Goal: Task Accomplishment & Management: Manage account settings

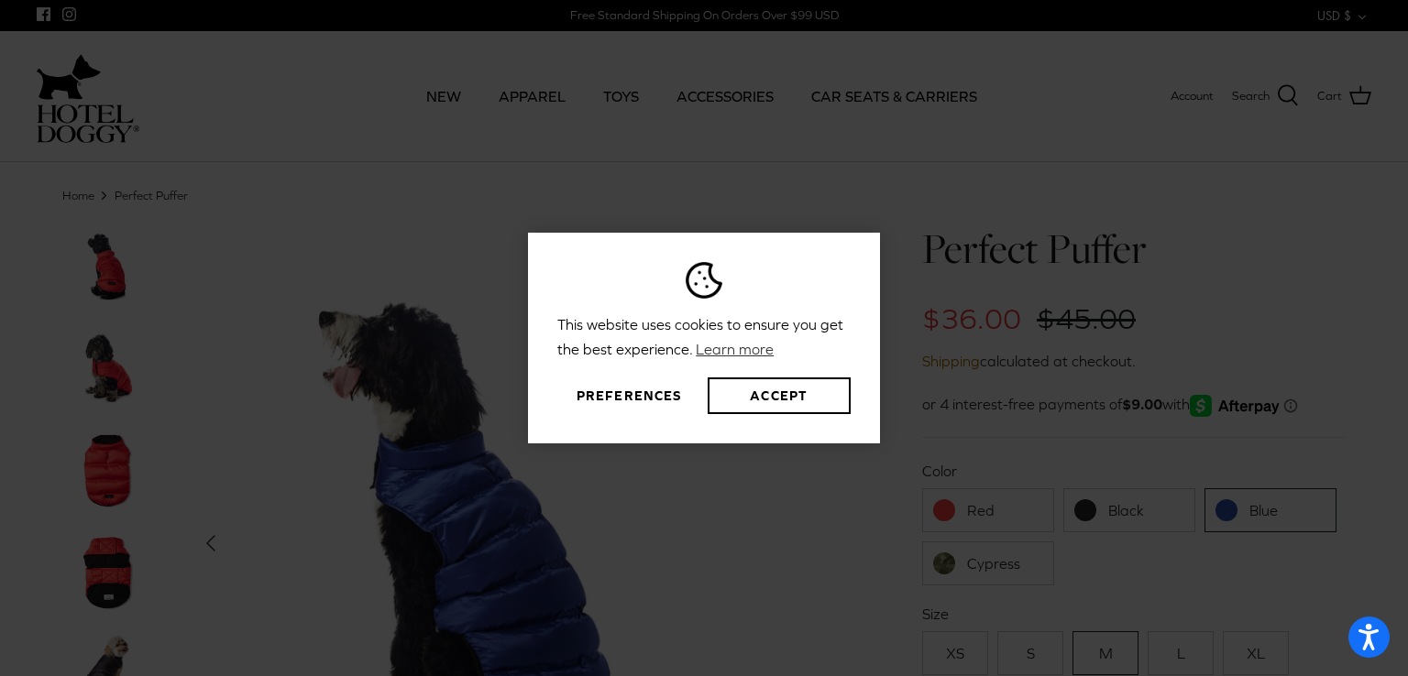
click at [1111, 189] on div "This website uses cookies to ensure you get the best experience. Learn more Pre…" at bounding box center [704, 338] width 1408 height 676
click at [641, 389] on button "Preferences" at bounding box center [628, 396] width 143 height 37
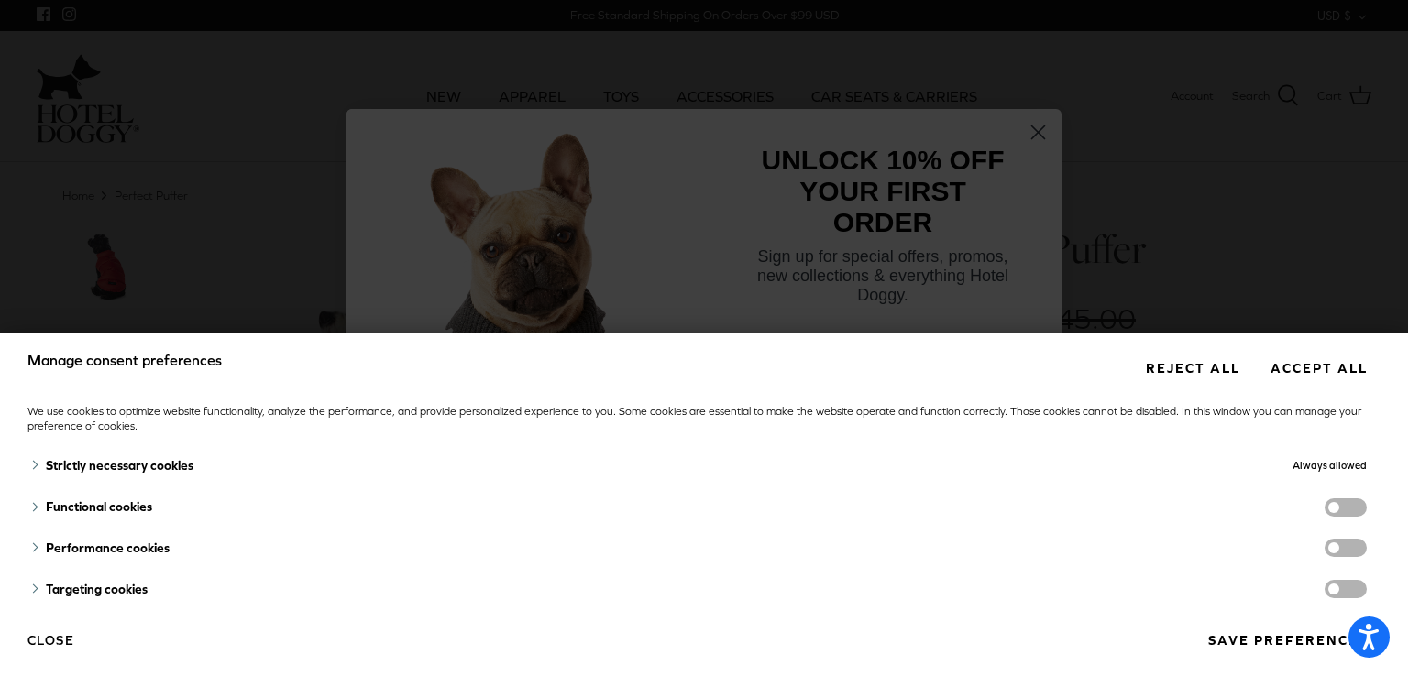
click at [1186, 364] on button "Reject all" at bounding box center [1192, 368] width 121 height 34
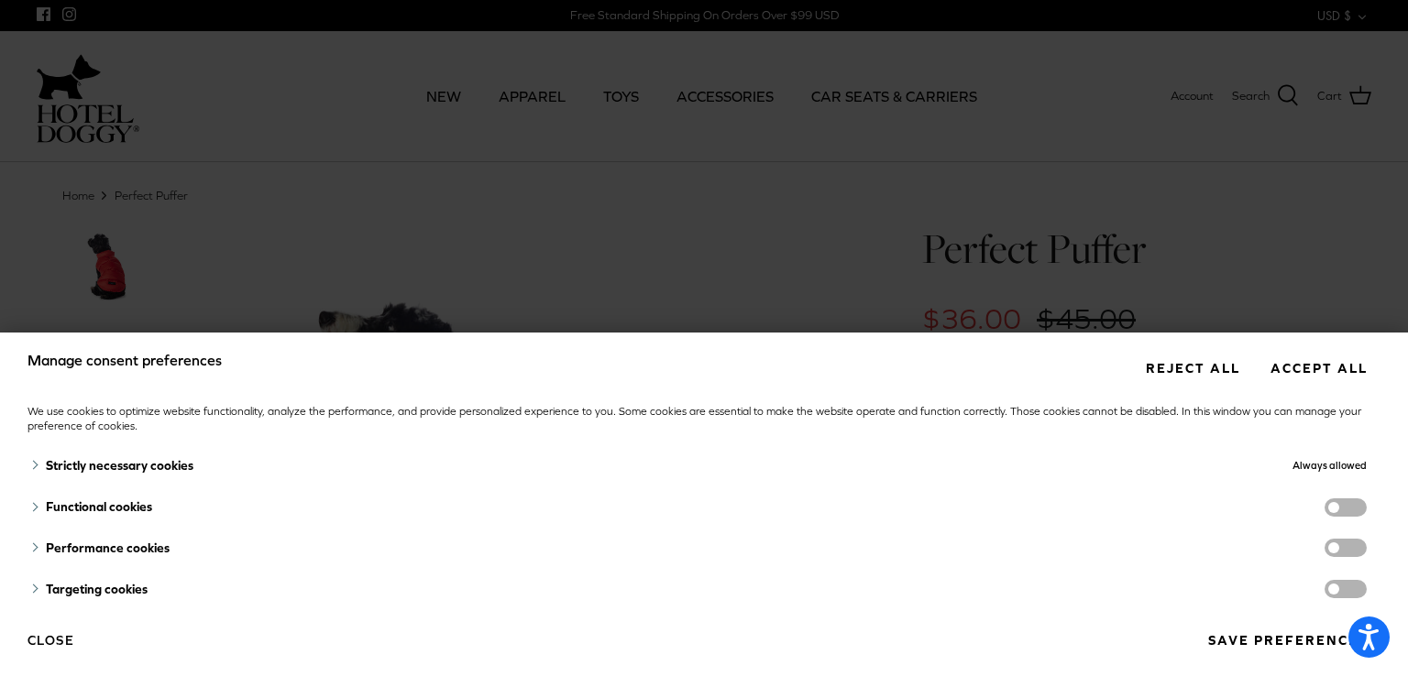
click at [1187, 364] on button "Reject all" at bounding box center [1192, 368] width 121 height 34
click at [1156, 371] on button "Reject all" at bounding box center [1192, 368] width 121 height 34
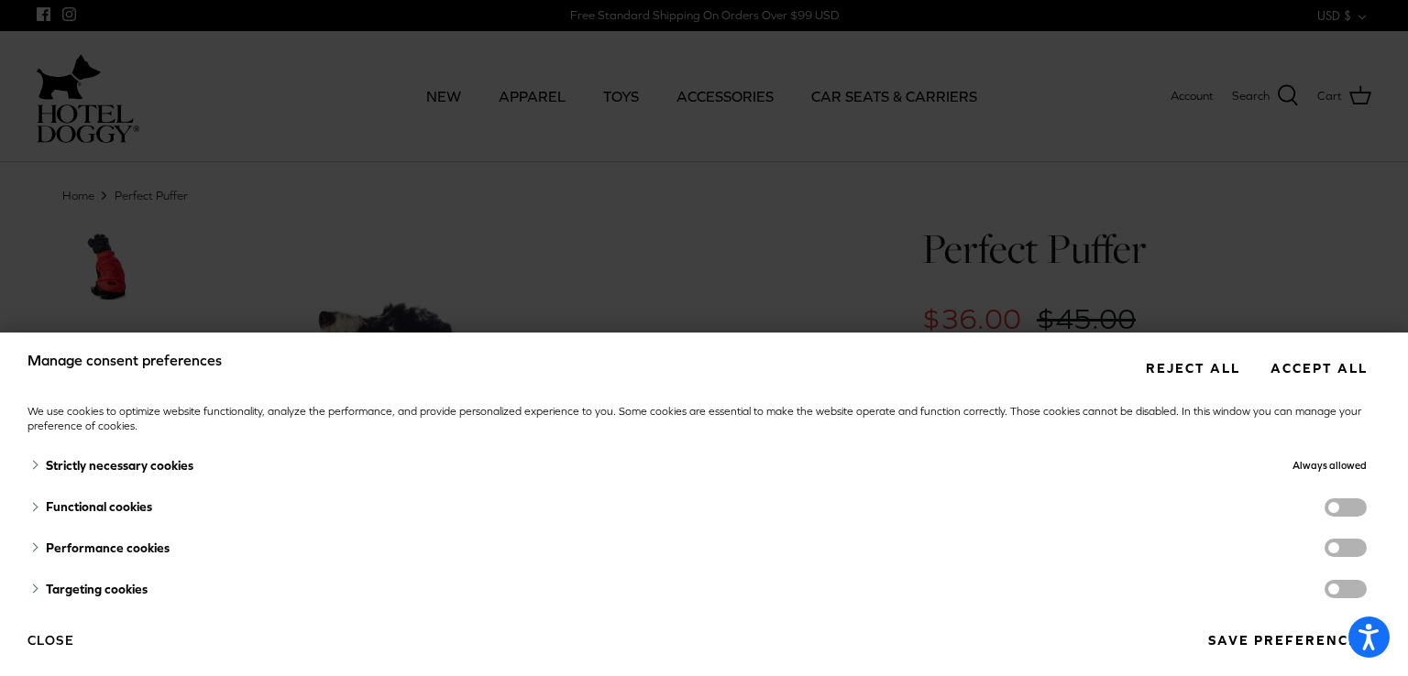
click at [1156, 371] on button "Reject all" at bounding box center [1192, 368] width 121 height 34
click at [1258, 193] on div "Manage consent preferences Reject all Accept all We use cookies to optimize web…" at bounding box center [704, 338] width 1408 height 676
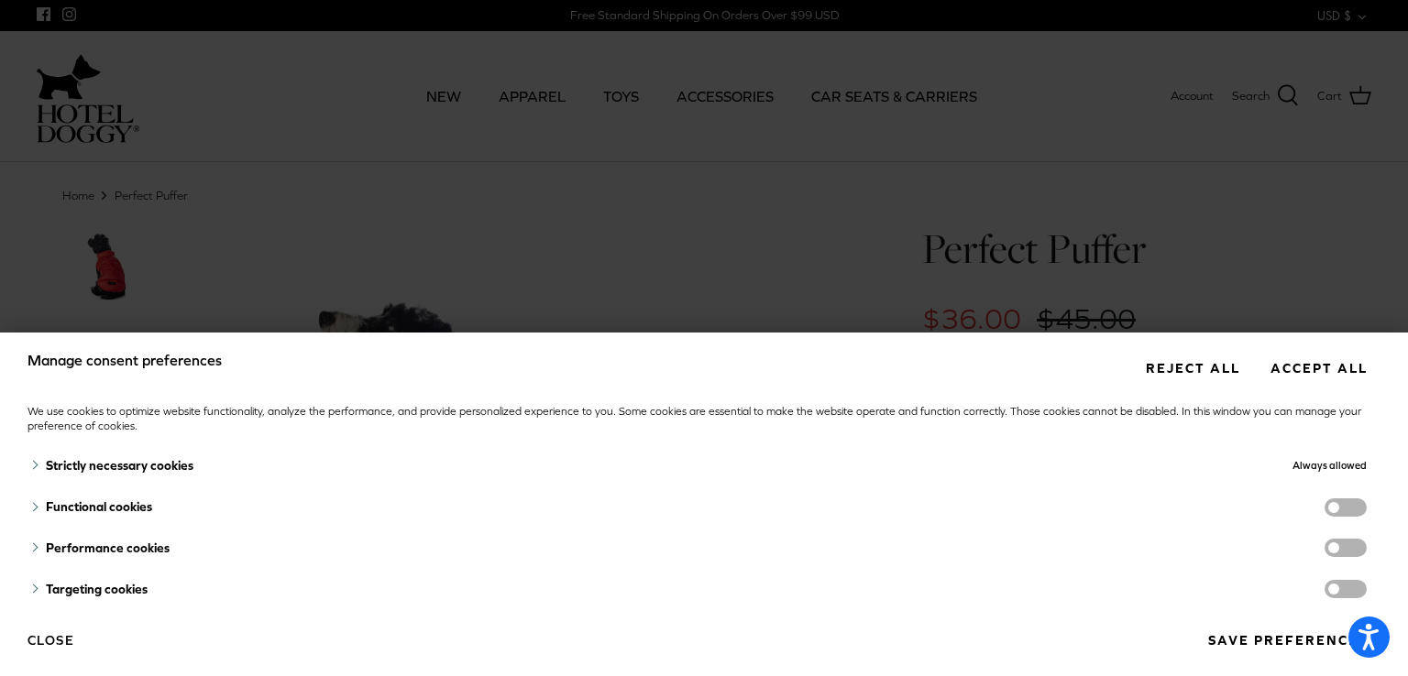
click at [56, 642] on button "Close" at bounding box center [50, 640] width 47 height 31
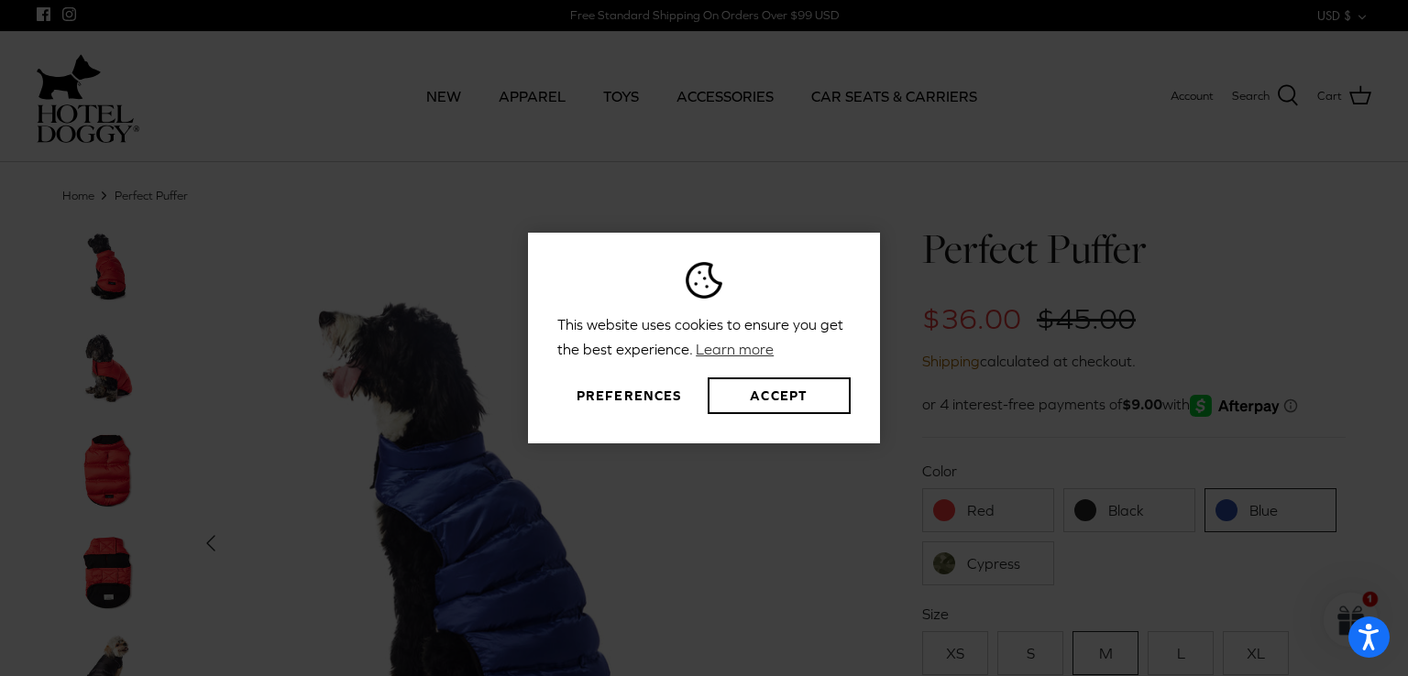
click at [631, 390] on button "Preferences" at bounding box center [628, 396] width 143 height 37
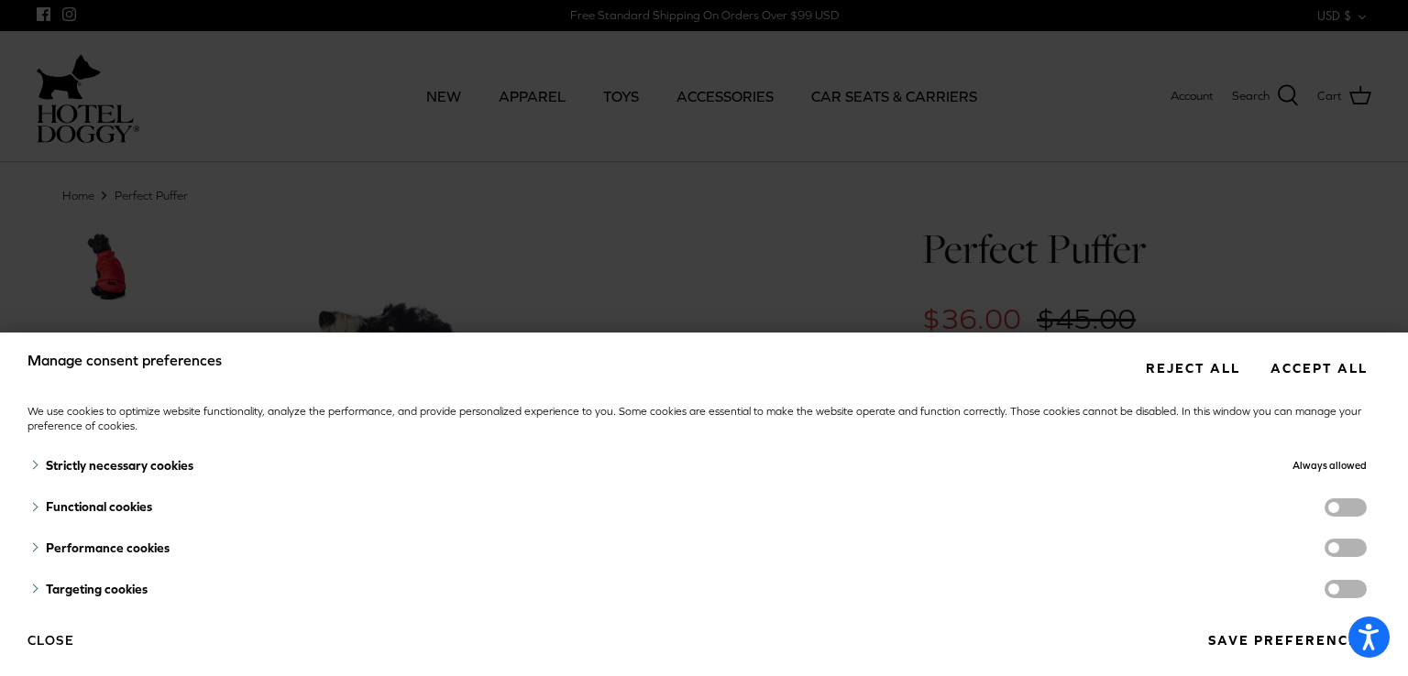
click at [1336, 504] on span "functionality cookies" at bounding box center [1345, 508] width 42 height 18
click at [1364, 510] on input "functionality cookies" at bounding box center [1364, 510] width 0 height 0
click at [1341, 543] on span "performance cookies" at bounding box center [1345, 548] width 42 height 18
click at [1364, 550] on input "performance cookies" at bounding box center [1364, 550] width 0 height 0
click at [1336, 588] on span "targeting cookies" at bounding box center [1345, 589] width 42 height 18
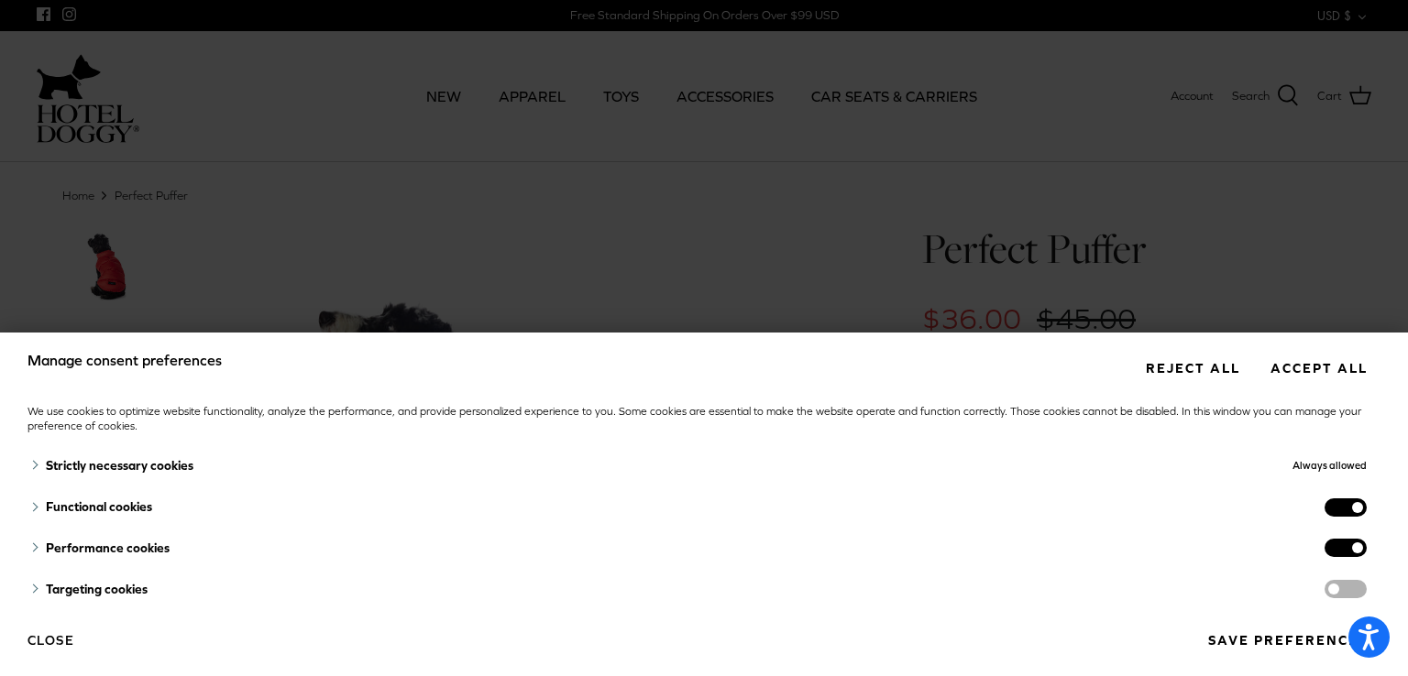
click at [1364, 591] on input "targeting cookies" at bounding box center [1364, 591] width 0 height 0
click at [1184, 370] on button "Reject all" at bounding box center [1192, 368] width 121 height 34
click at [1338, 506] on span "functionality cookies" at bounding box center [1345, 508] width 42 height 18
click at [1364, 510] on input "functionality cookies" at bounding box center [1364, 510] width 0 height 0
click at [1342, 541] on span "performance cookies" at bounding box center [1345, 548] width 42 height 18
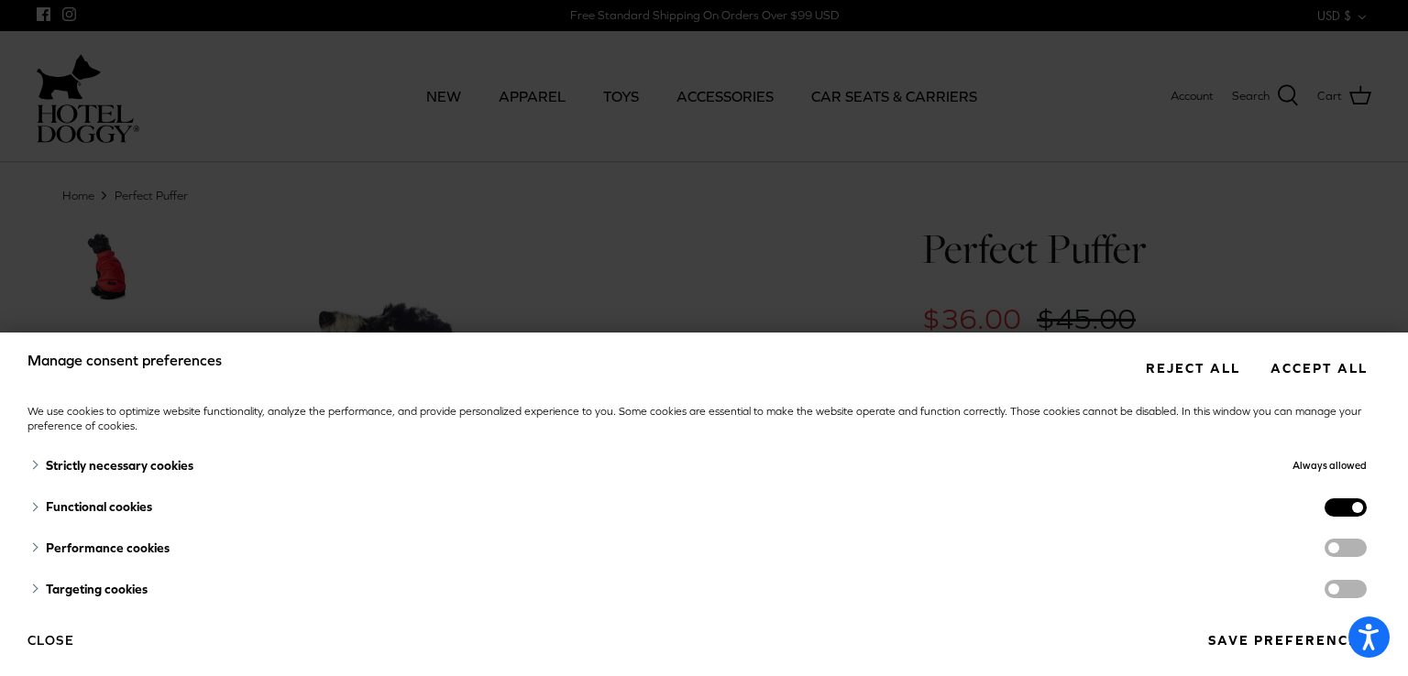
click at [1364, 550] on input "performance cookies" at bounding box center [1364, 550] width 0 height 0
click at [1342, 595] on span "targeting cookies" at bounding box center [1345, 589] width 42 height 18
click at [1364, 591] on input "targeting cookies" at bounding box center [1364, 591] width 0 height 0
click at [1324, 510] on span "functionality cookies" at bounding box center [1345, 508] width 42 height 18
click at [1364, 510] on input "functionality cookies" at bounding box center [1364, 510] width 0 height 0
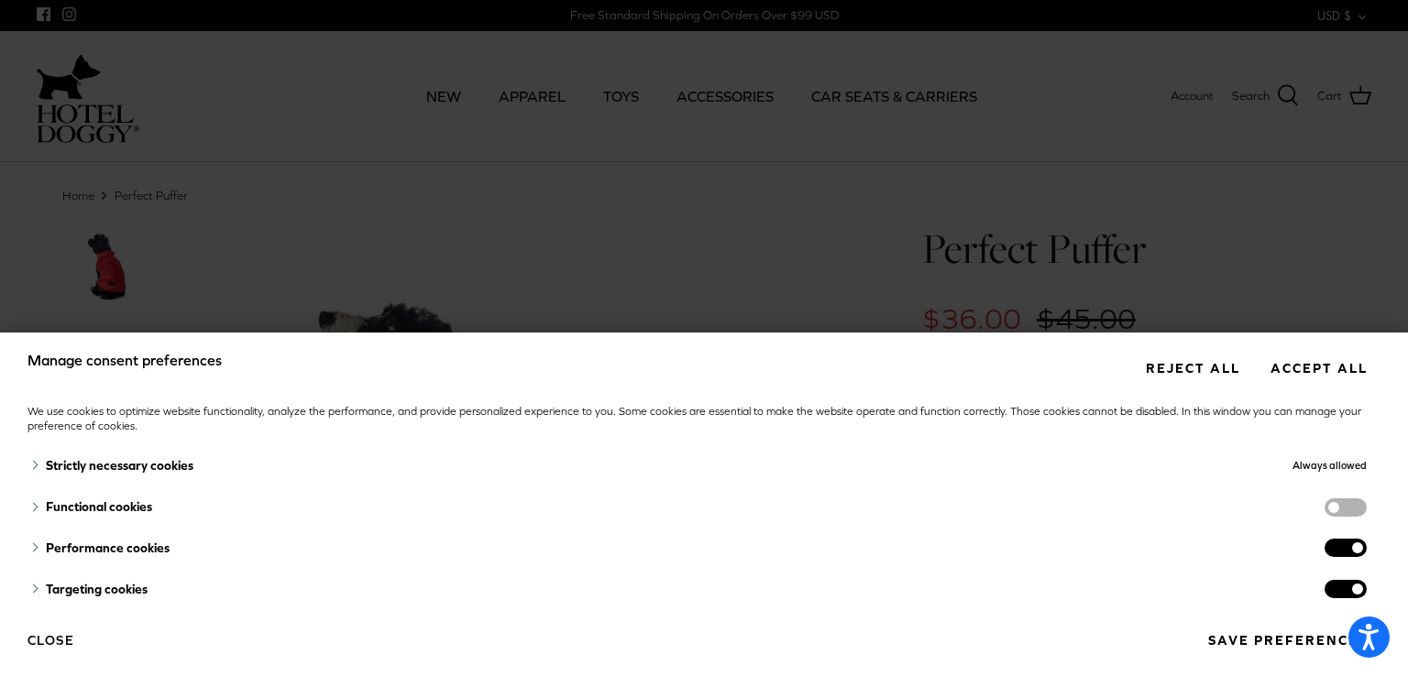
click at [1324, 540] on span "performance cookies" at bounding box center [1345, 548] width 42 height 18
click at [1364, 550] on input "performance cookies" at bounding box center [1364, 550] width 0 height 0
click at [1324, 584] on span "targeting cookies" at bounding box center [1345, 589] width 42 height 18
click at [1364, 591] on input "targeting cookies" at bounding box center [1364, 591] width 0 height 0
click at [40, 635] on button "Close" at bounding box center [50, 640] width 47 height 31
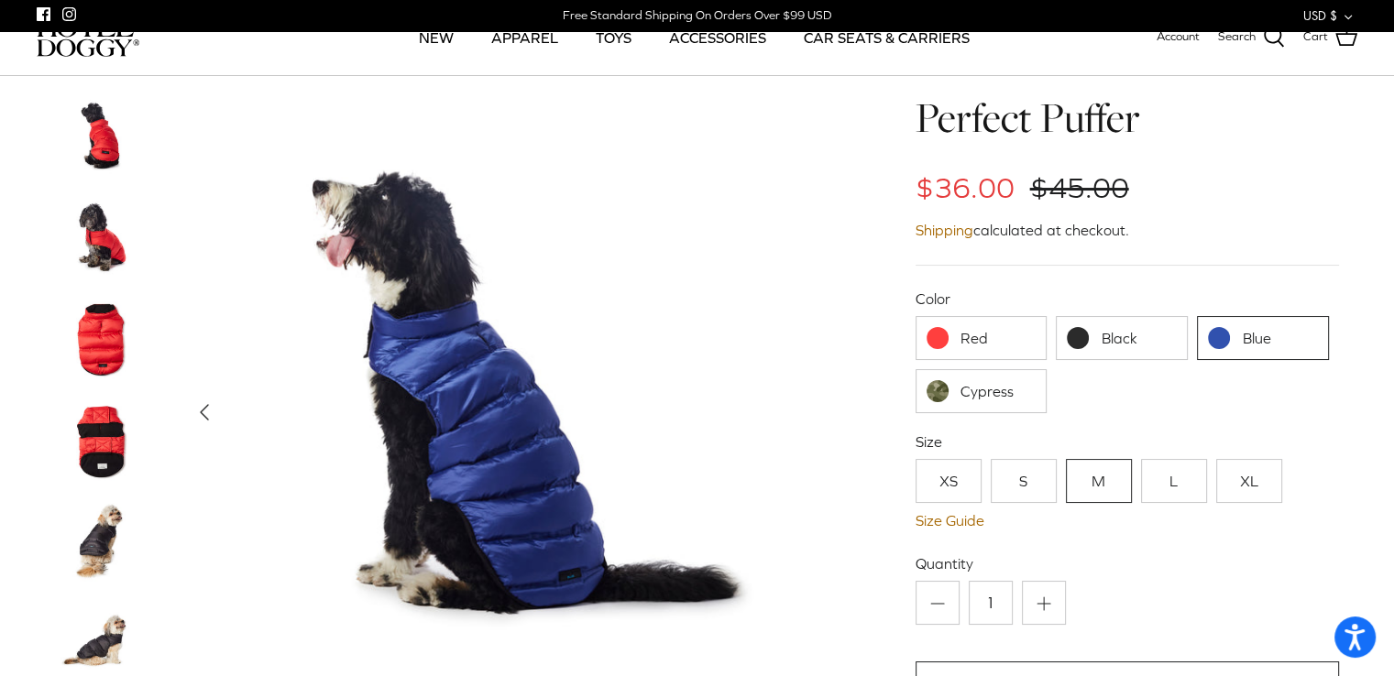
scroll to position [363, 0]
